Goal: Task Accomplishment & Management: Manage account settings

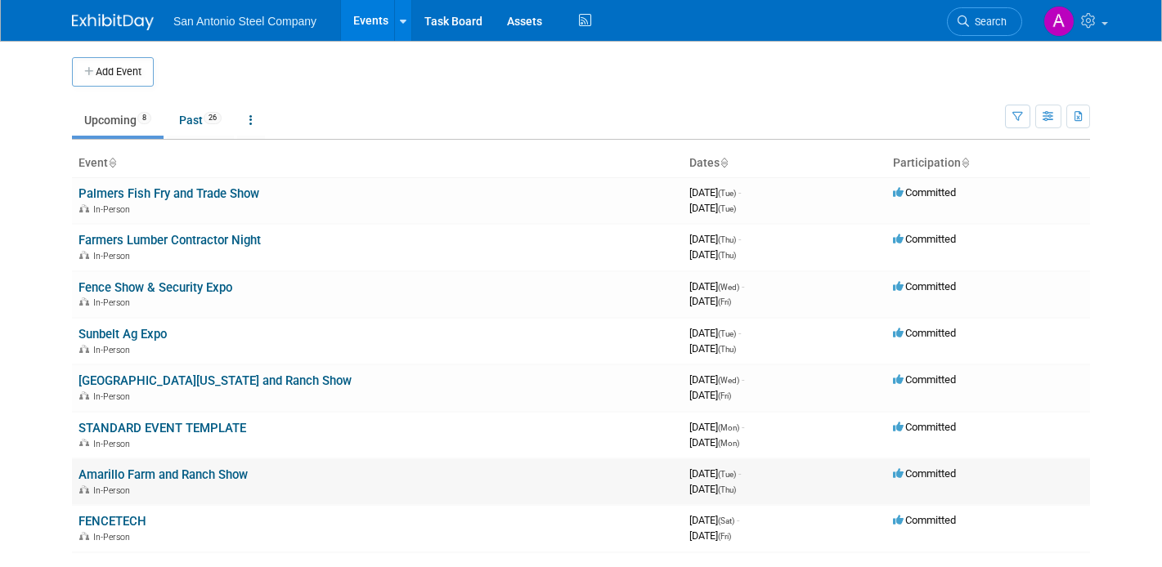
scroll to position [33, 0]
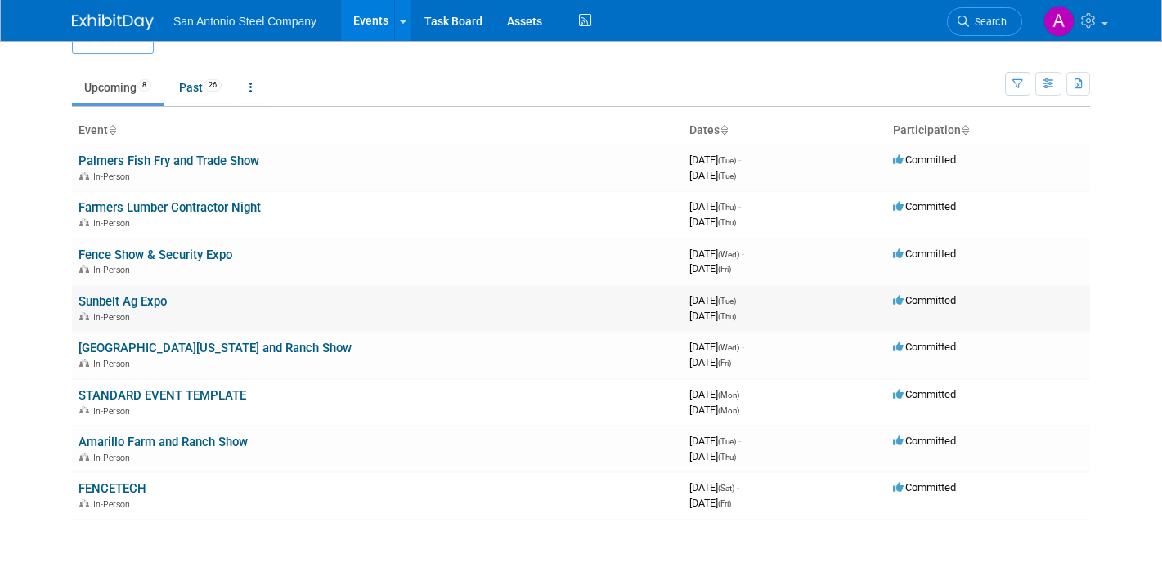
click at [135, 297] on link "Sunbelt Ag Expo" at bounding box center [122, 301] width 88 height 15
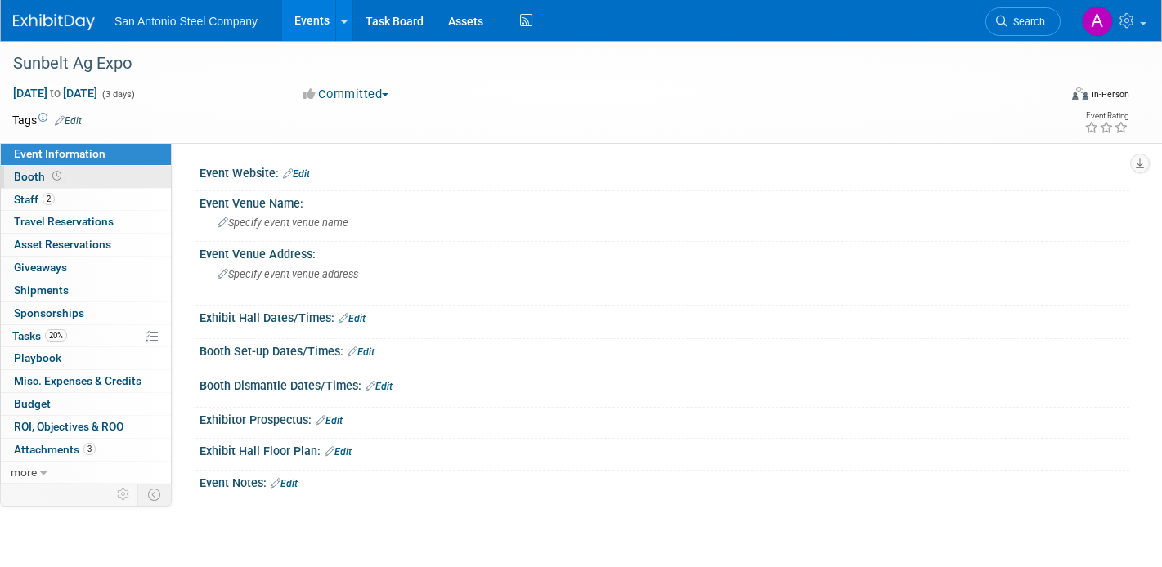
click at [97, 185] on link "Booth" at bounding box center [86, 177] width 170 height 22
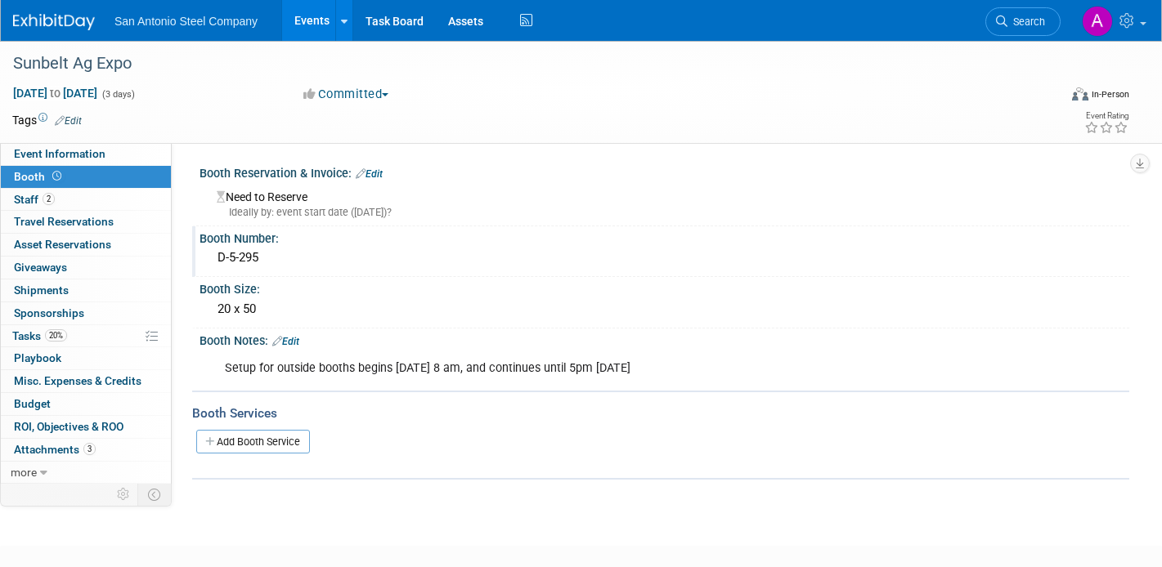
drag, startPoint x: 281, startPoint y: 267, endPoint x: 217, endPoint y: 256, distance: 65.5
click at [217, 256] on div "D-5-295" at bounding box center [664, 257] width 905 height 25
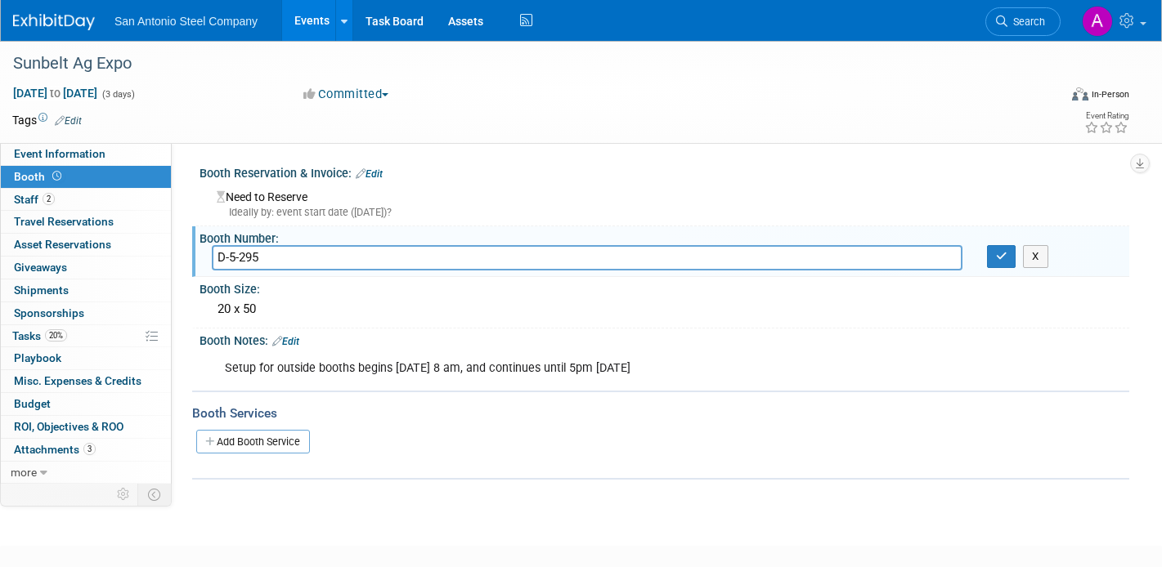
click at [381, 235] on div "Booth Number: D-5-295 D-5-295 X" at bounding box center [660, 252] width 937 height 52
click at [72, 384] on span "Misc. Expenses & Credits 0" at bounding box center [78, 380] width 128 height 13
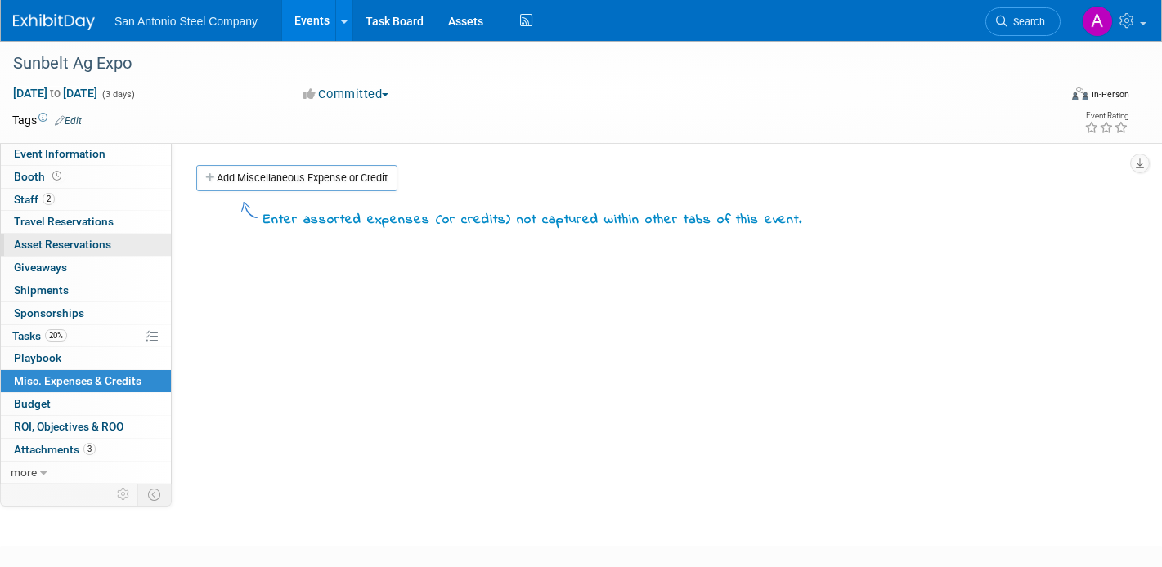
click at [88, 237] on link "0 Asset Reservations 0" at bounding box center [86, 245] width 170 height 22
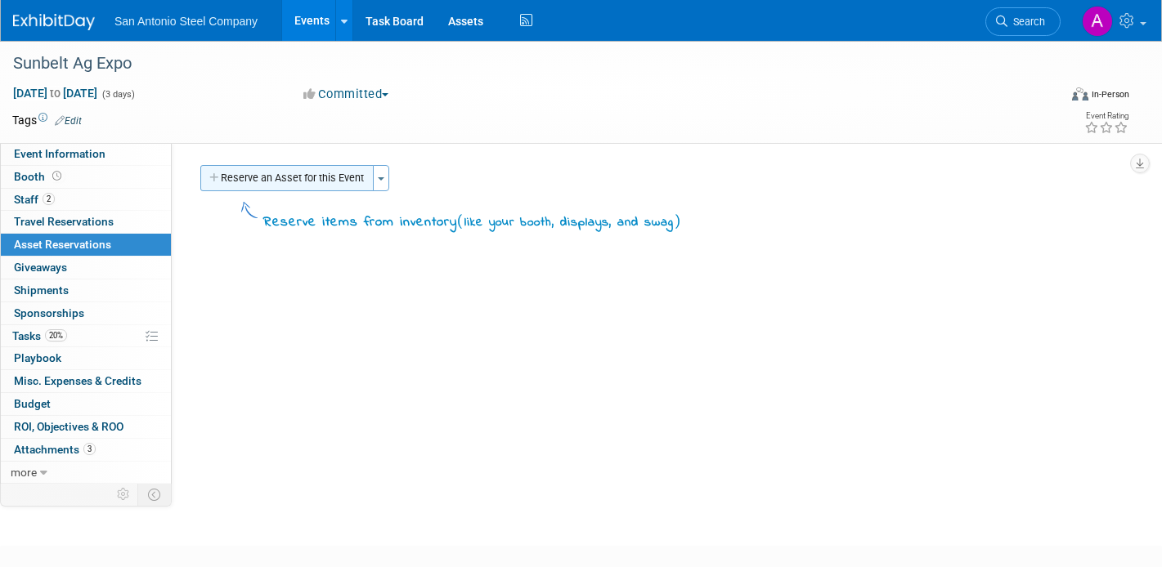
click at [299, 174] on button "Reserve an Asset for this Event" at bounding box center [286, 178] width 173 height 26
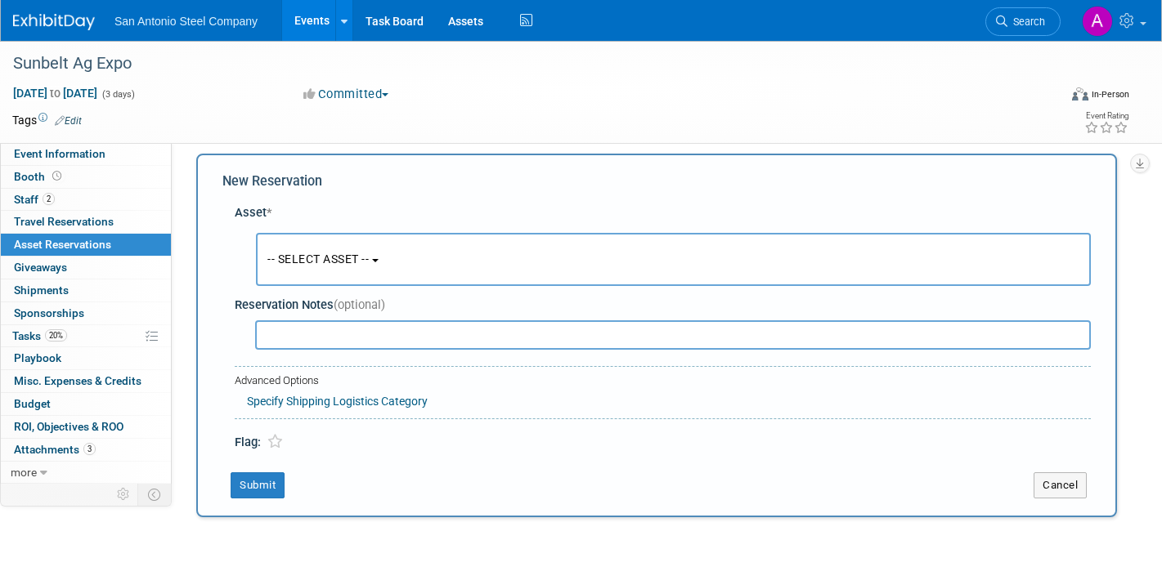
scroll to position [16, 0]
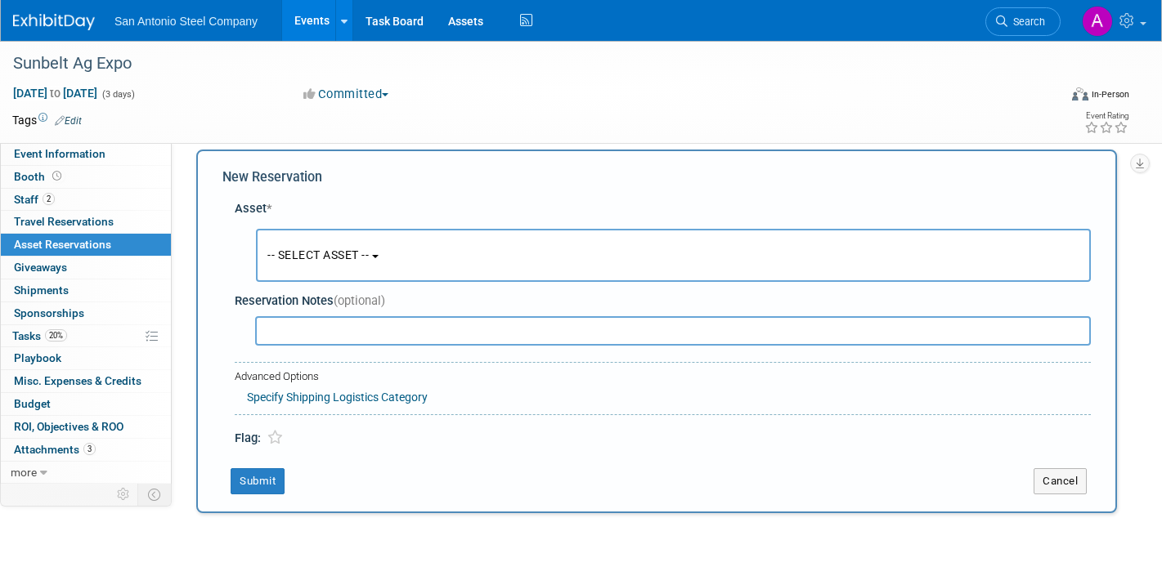
click at [360, 251] on span "-- SELECT ASSET --" at bounding box center [317, 255] width 101 height 13
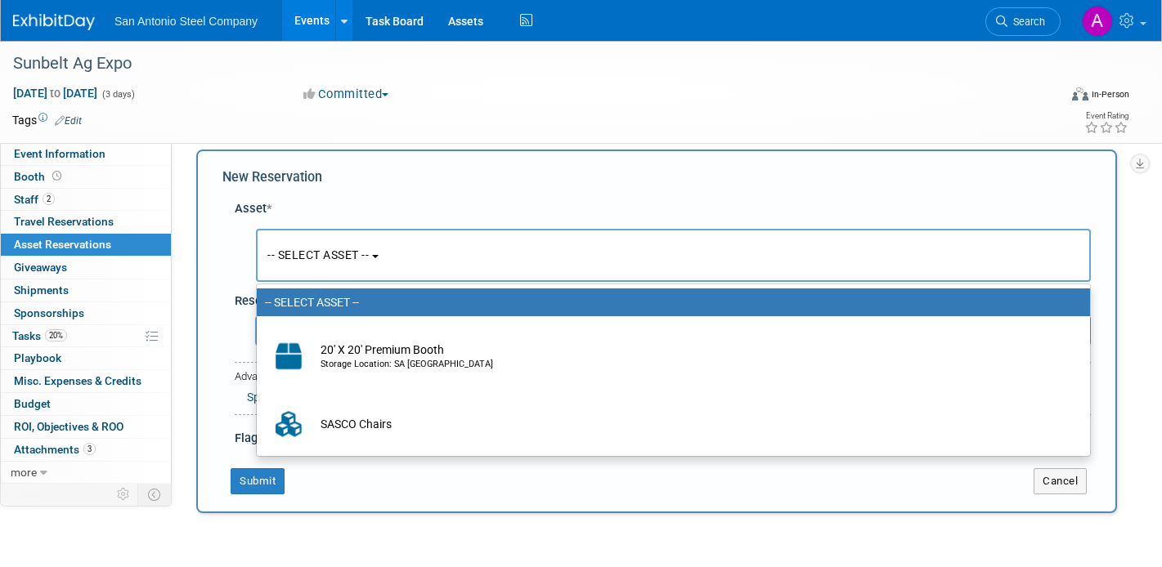
click at [410, 205] on div "Asset *" at bounding box center [663, 208] width 856 height 17
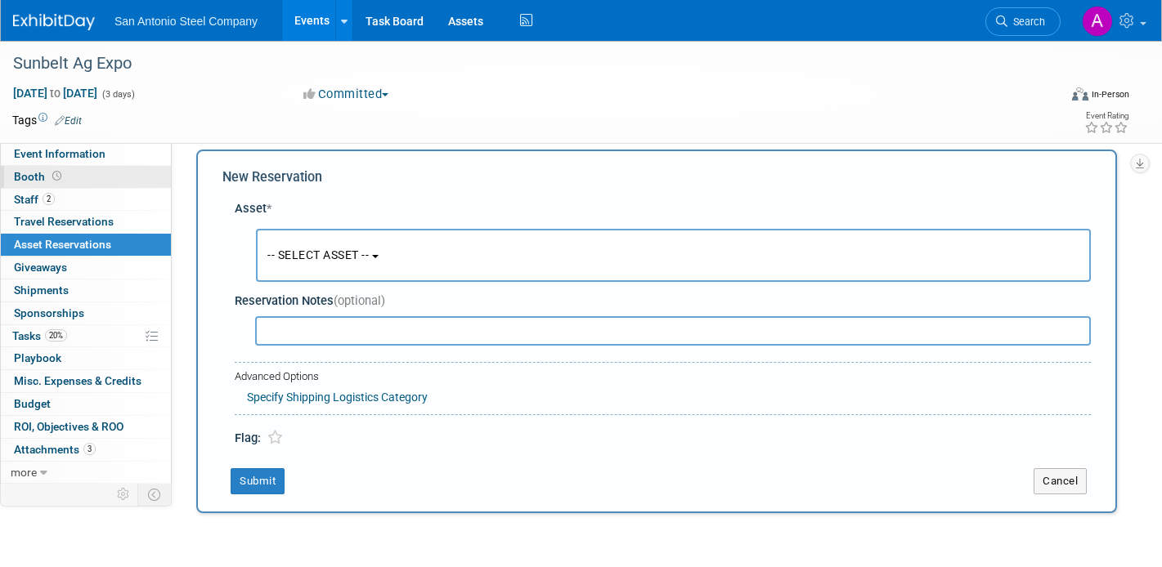
click at [90, 177] on link "Booth" at bounding box center [86, 177] width 170 height 22
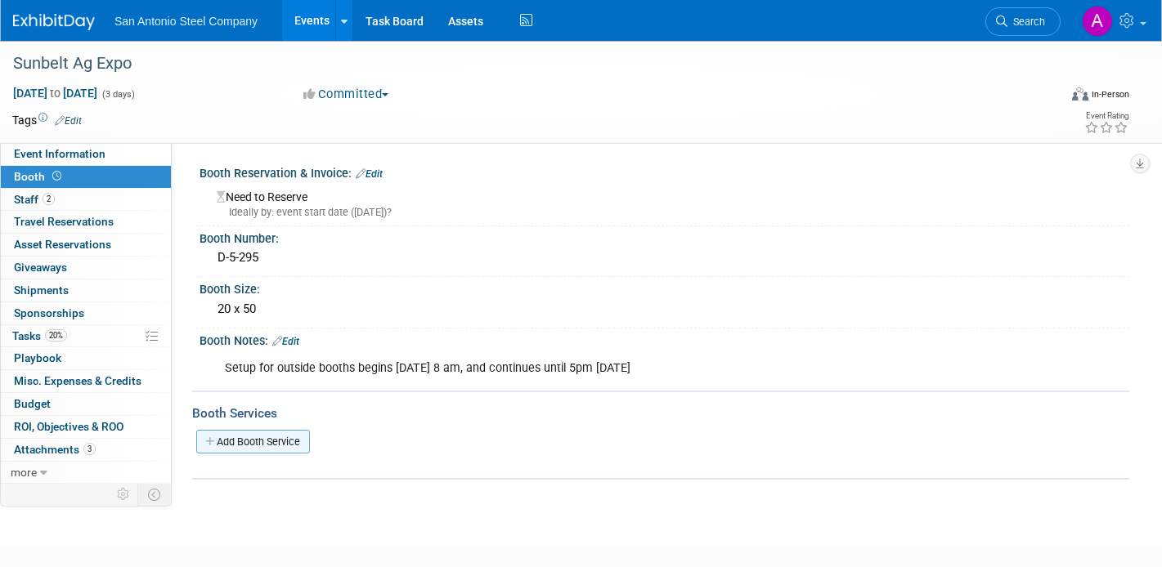
click at [244, 437] on link "Add Booth Service" at bounding box center [253, 442] width 114 height 24
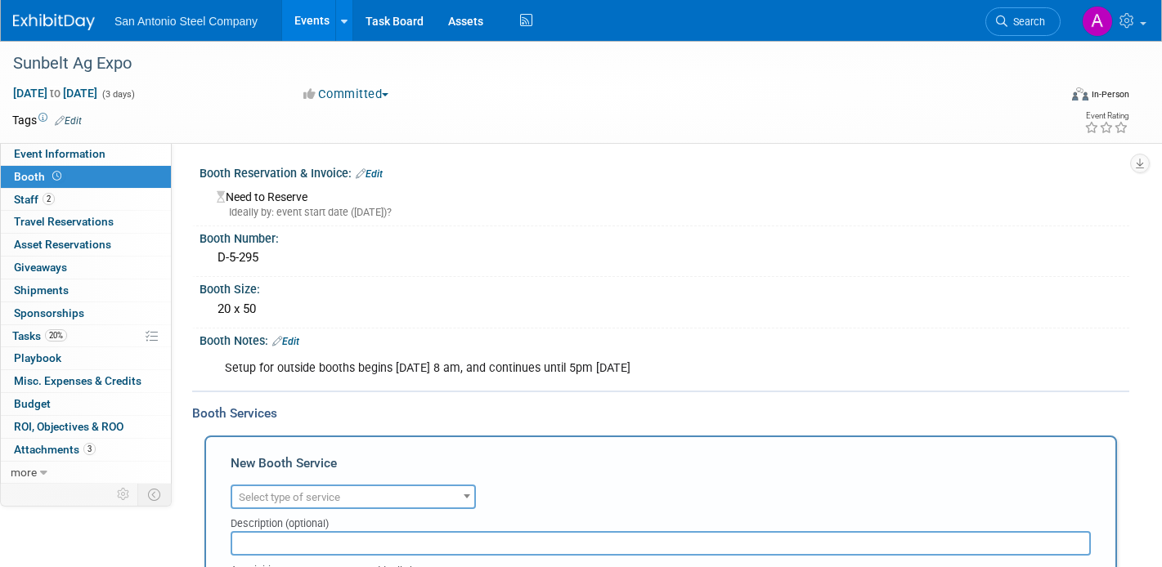
click at [500, 481] on div "Audio / Video Carpet / Flooring Catering / Food / Beverage Floral / Decorative …" at bounding box center [661, 495] width 860 height 29
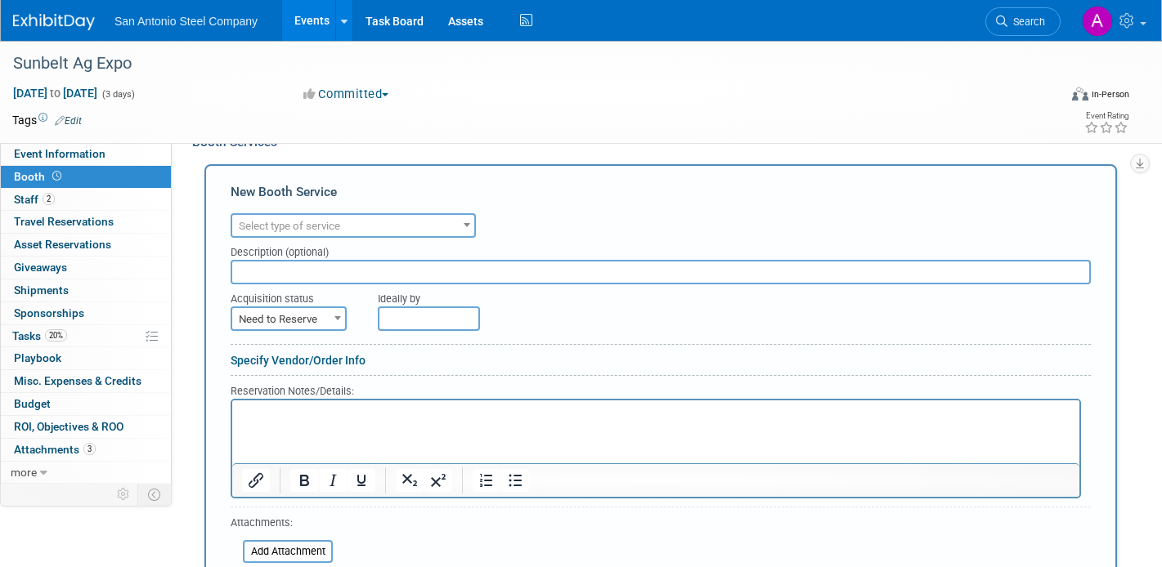
scroll to position [294, 0]
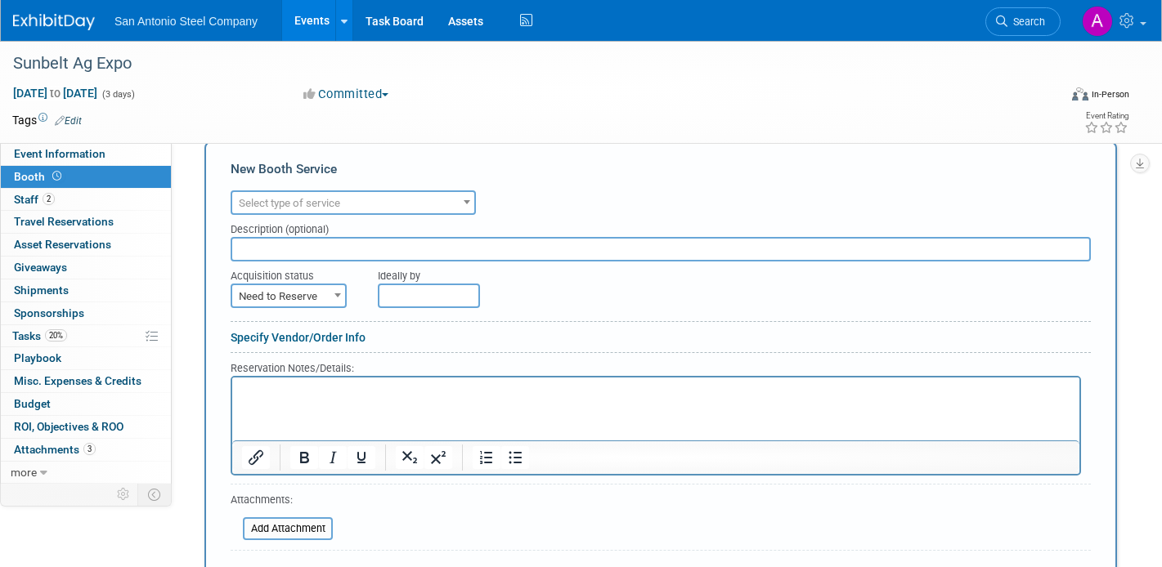
click at [404, 191] on div "Audio / Video Carpet / Flooring Catering / Food / Beverage Floral / Decorative …" at bounding box center [661, 200] width 860 height 29
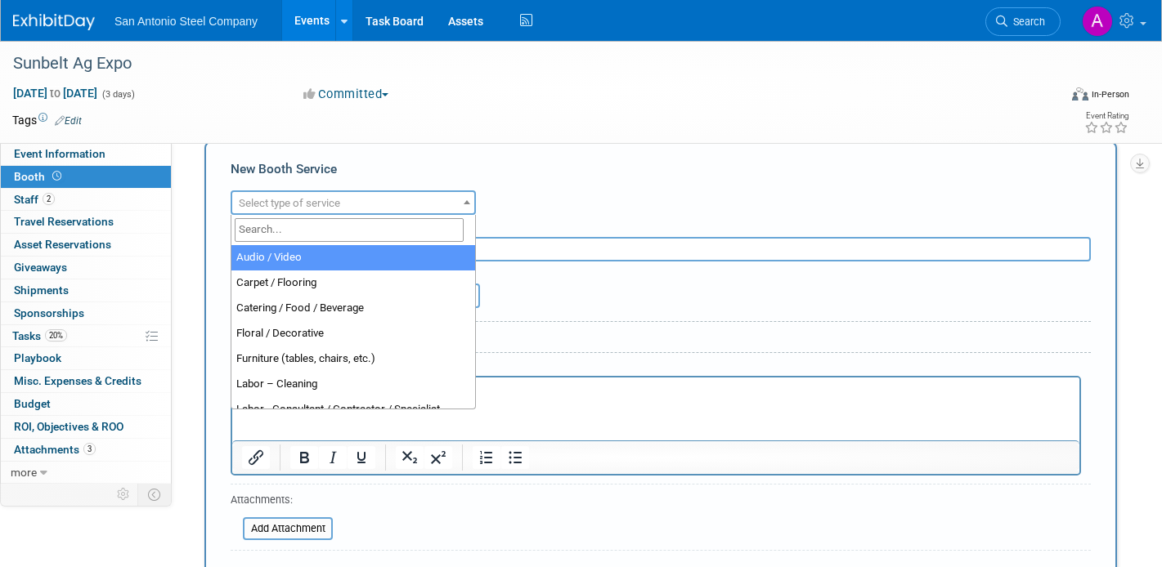
click at [408, 204] on span "Select type of service" at bounding box center [353, 203] width 242 height 23
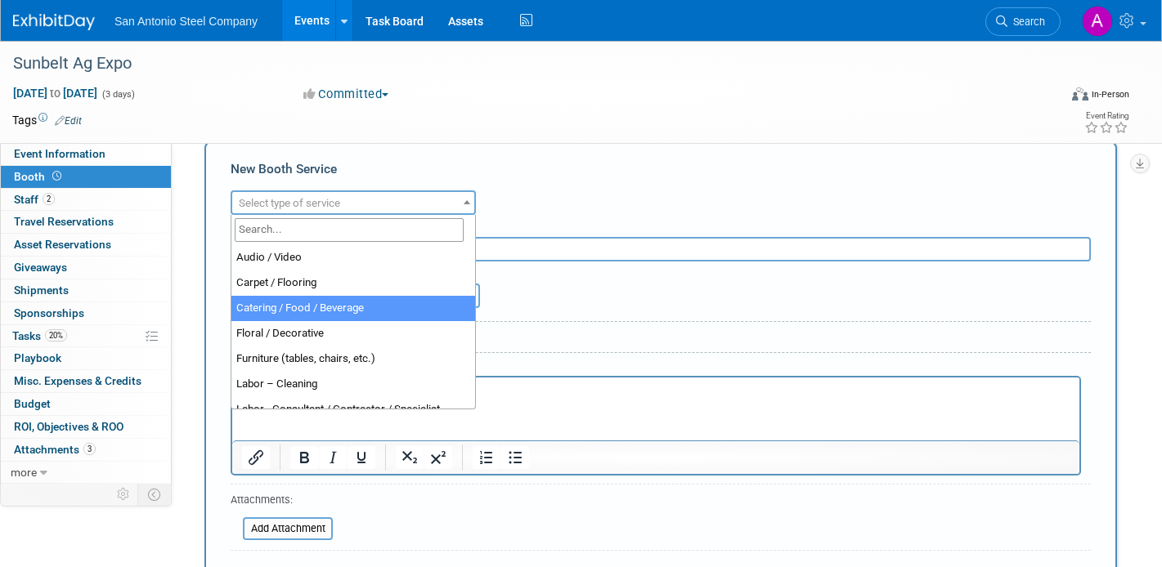
select select "5"
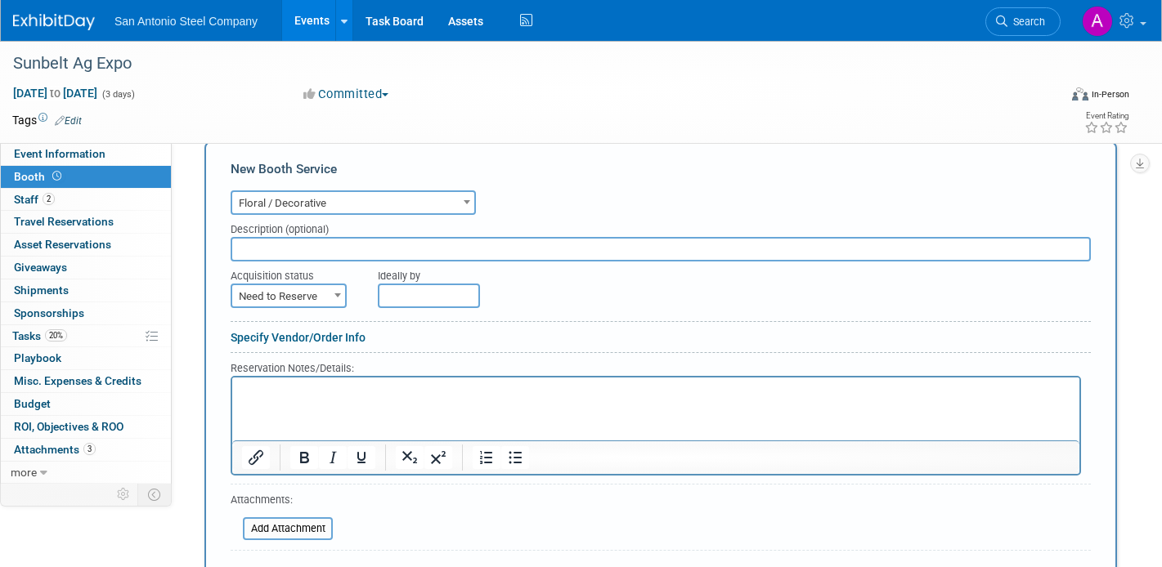
click at [380, 247] on input "text" at bounding box center [661, 249] width 860 height 25
type input "J&L Growers"
click at [328, 303] on span "Need to Reserve" at bounding box center [289, 296] width 116 height 25
select select "2"
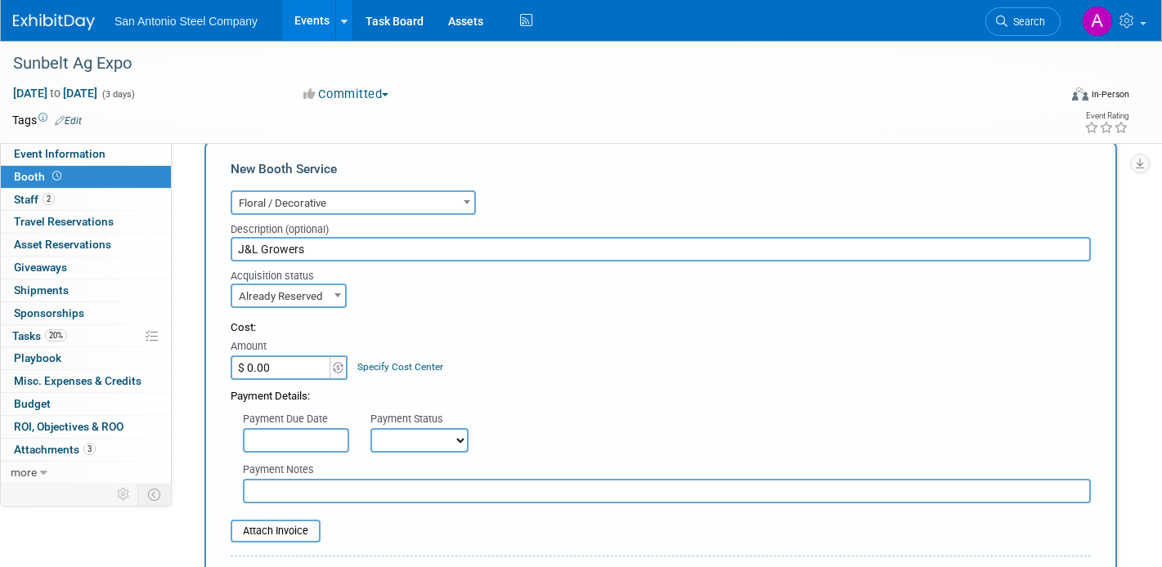
click at [388, 339] on td "Specify Cost Center Cost Center -- Not Specified --" at bounding box center [396, 358] width 94 height 44
type input "$ 544.08"
click at [472, 396] on div "Payment Details:" at bounding box center [661, 392] width 860 height 25
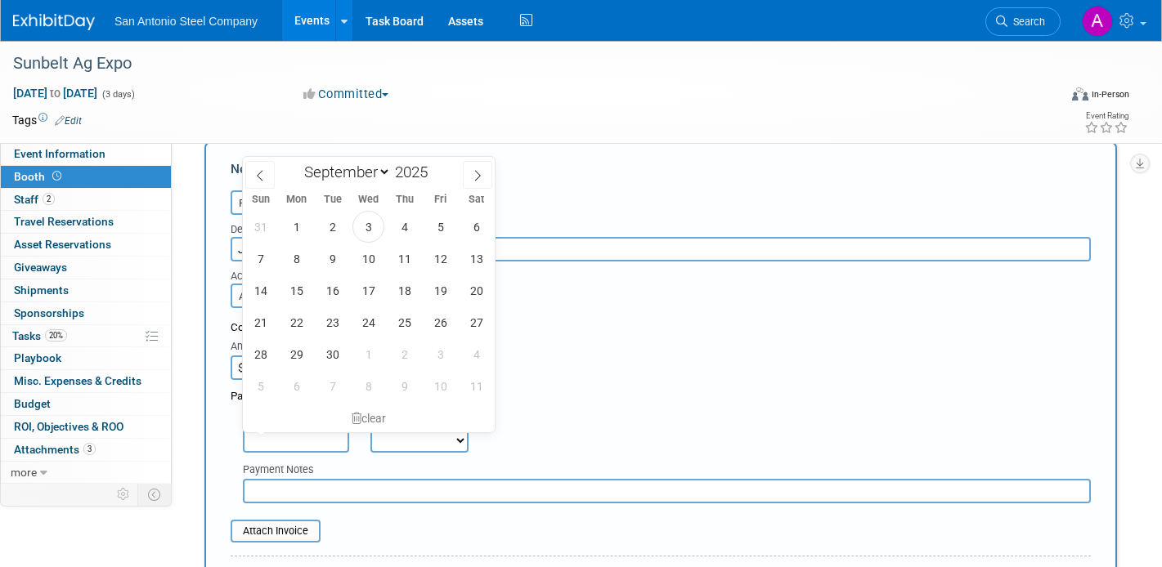
click at [343, 433] on input "text" at bounding box center [296, 440] width 106 height 25
click at [468, 177] on span at bounding box center [477, 175] width 29 height 28
select select "9"
click at [368, 222] on span "1" at bounding box center [368, 227] width 32 height 32
type input "Oct 1, 2025"
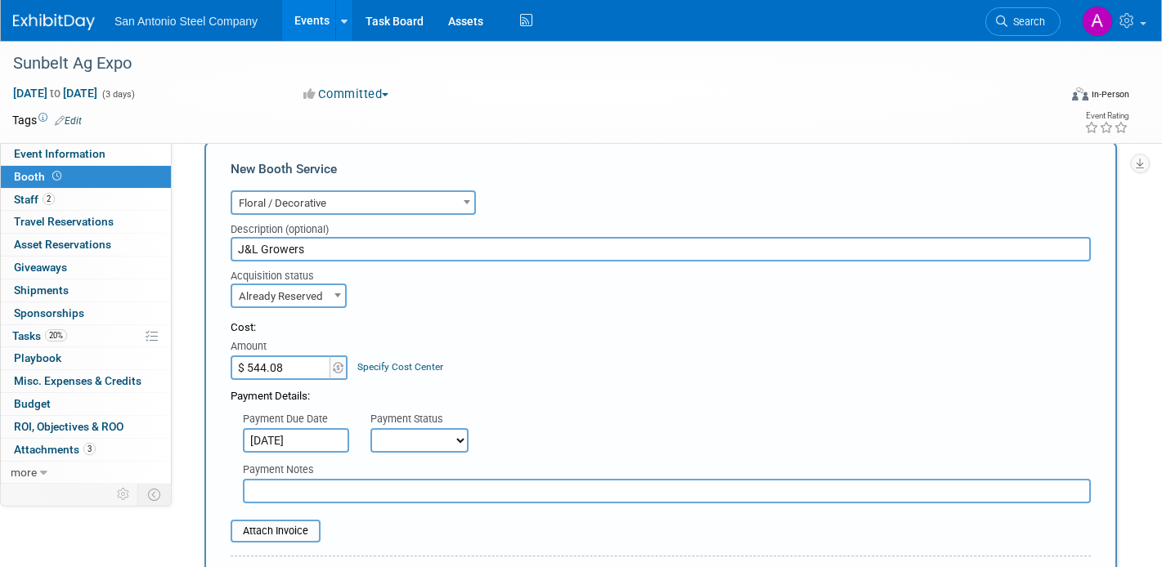
click at [564, 347] on div "Cost: Amount $ 544.08 Specify Cost Center Cost Center -- Not Specified --" at bounding box center [661, 351] width 860 height 60
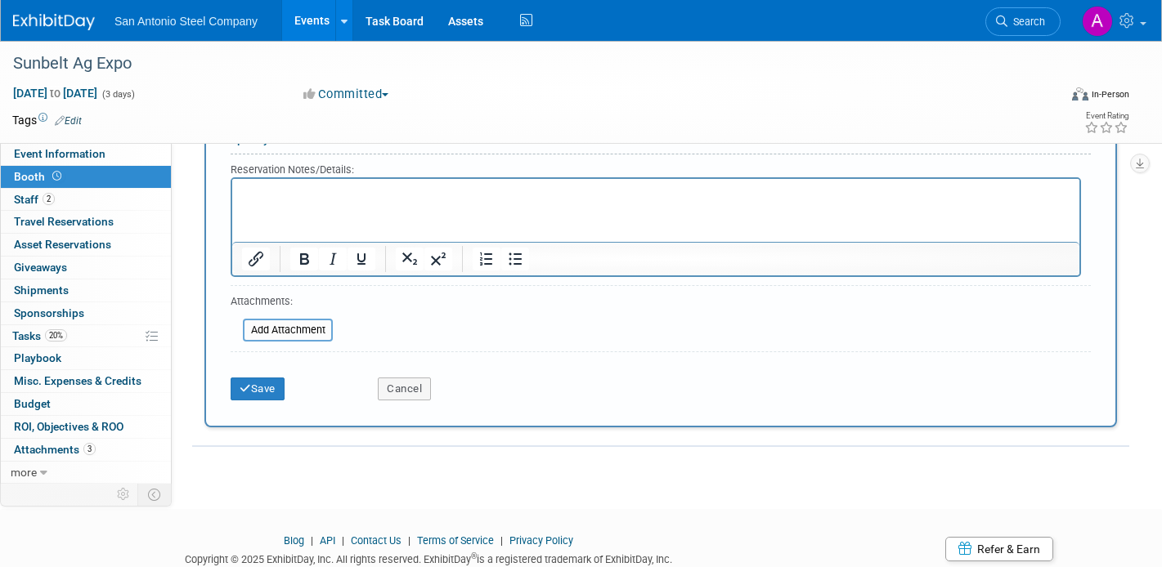
scroll to position [752, 0]
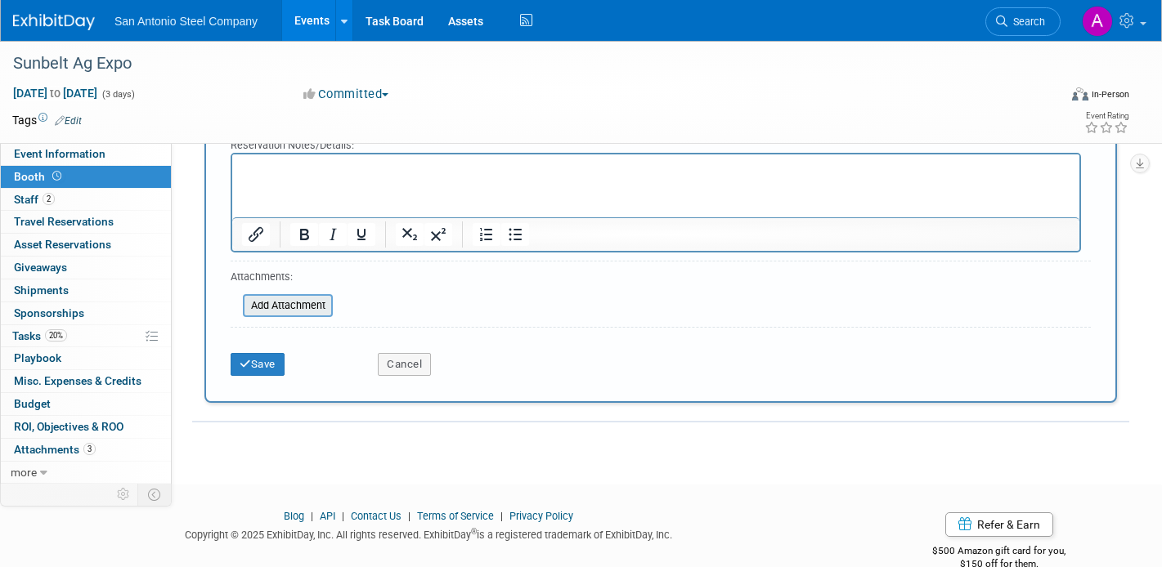
click at [299, 304] on input "file" at bounding box center [234, 306] width 195 height 20
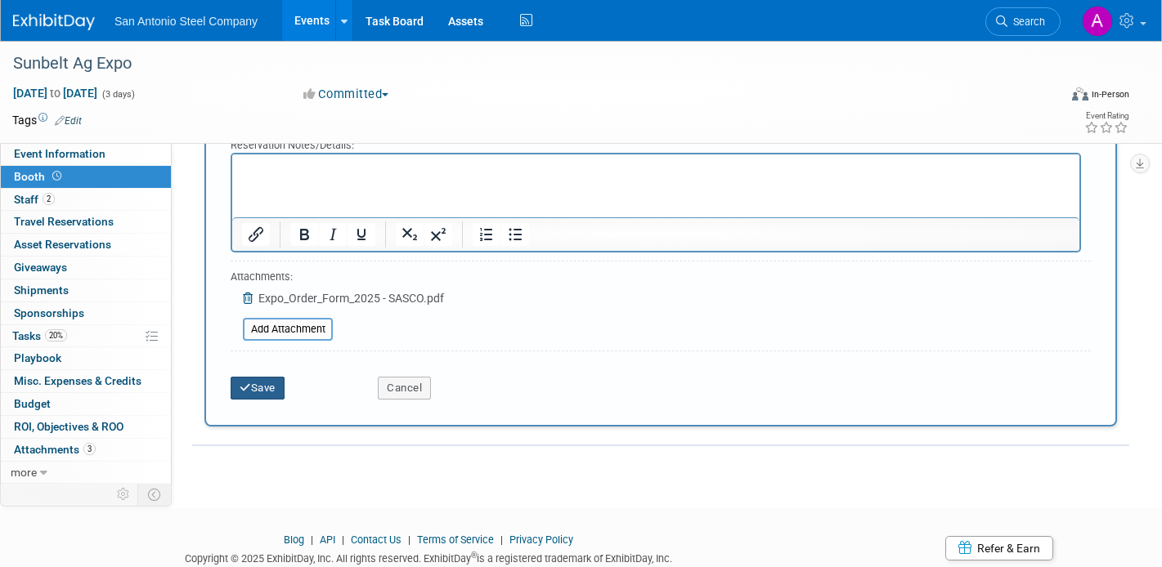
click at [244, 391] on icon "submit" at bounding box center [245, 388] width 11 height 11
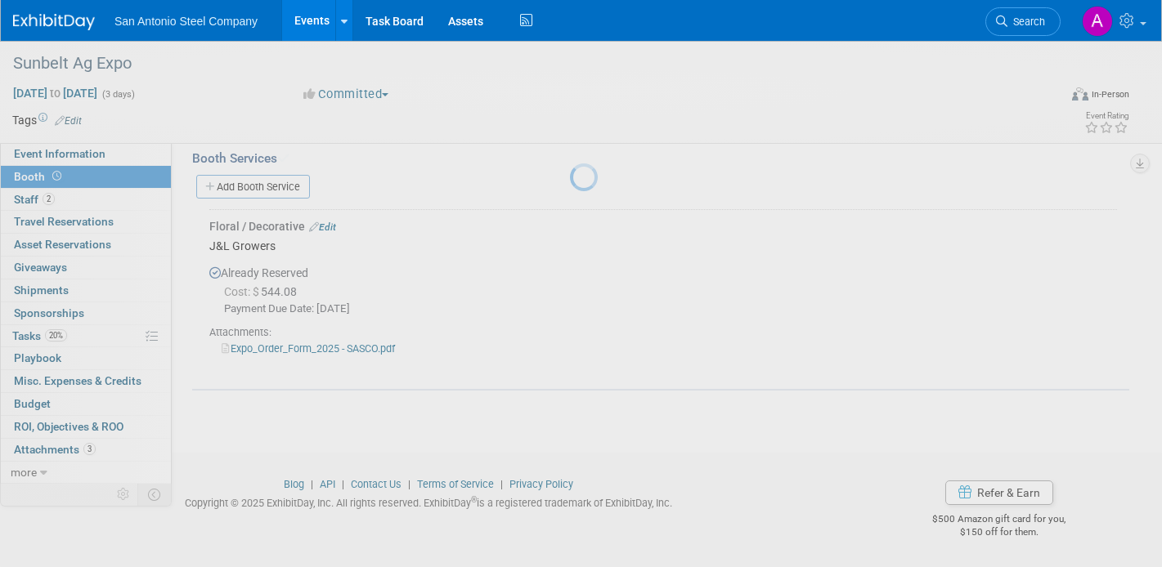
scroll to position [255, 0]
